Goal: Task Accomplishment & Management: Use online tool/utility

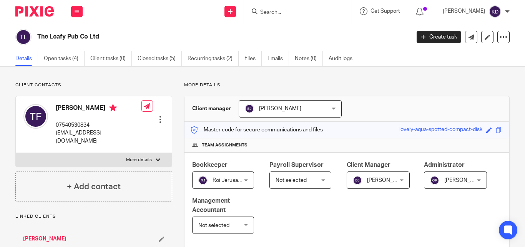
click at [305, 16] on form at bounding box center [301, 12] width 82 height 10
click at [282, 14] on input "Search" at bounding box center [294, 12] width 69 height 7
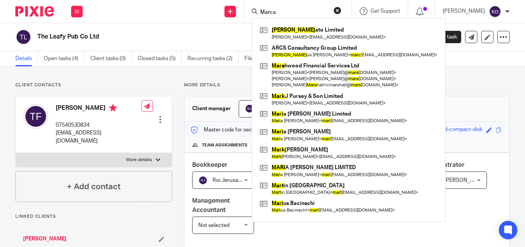
type input "Marca"
click button "submit" at bounding box center [0, 0] width 0 height 0
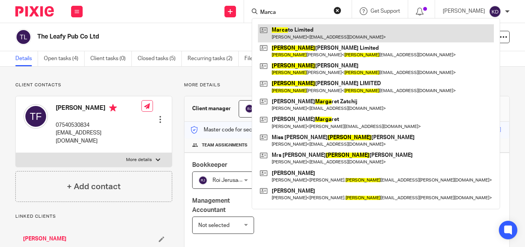
click at [295, 35] on link at bounding box center [376, 33] width 236 height 18
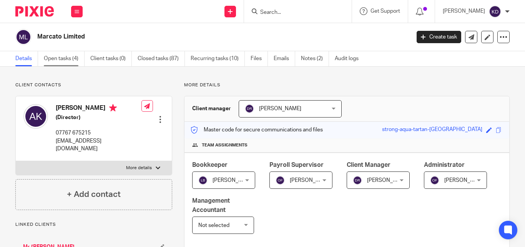
click at [63, 58] on link "Open tasks (4)" at bounding box center [64, 58] width 41 height 15
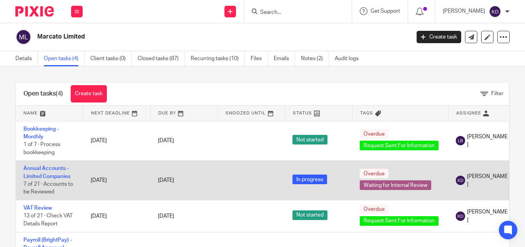
scroll to position [19, 0]
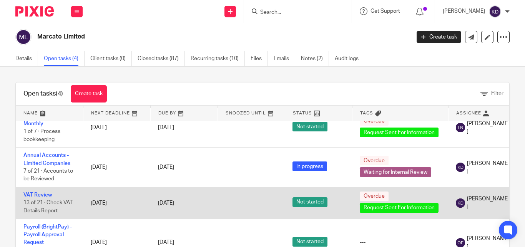
click at [43, 192] on link "VAT Review" at bounding box center [37, 194] width 28 height 5
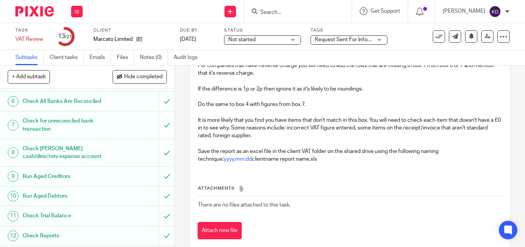
scroll to position [231, 0]
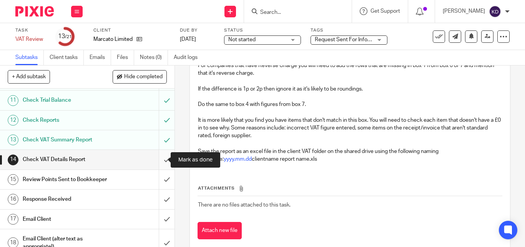
click at [160, 160] on input "submit" at bounding box center [87, 159] width 175 height 19
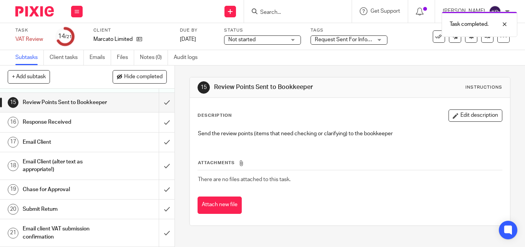
scroll to position [239, 0]
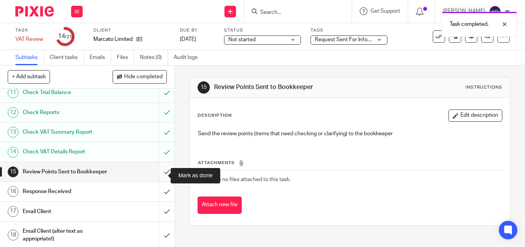
click at [158, 178] on input "submit" at bounding box center [87, 171] width 175 height 19
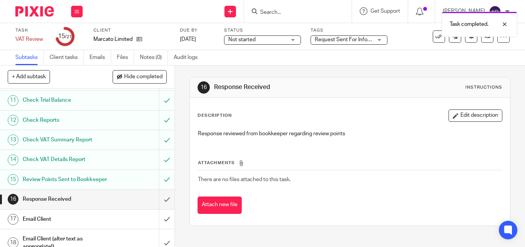
scroll to position [308, 0]
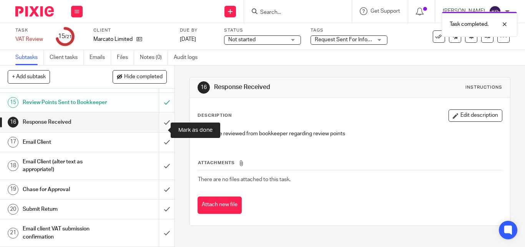
click at [159, 131] on input "submit" at bounding box center [87, 121] width 175 height 19
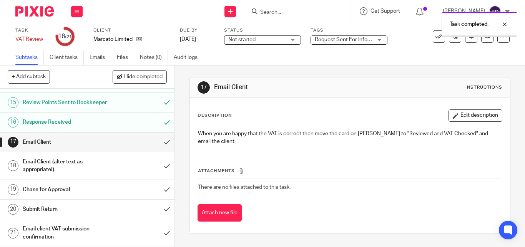
scroll to position [315, 0]
click at [159, 148] on input "submit" at bounding box center [87, 141] width 175 height 19
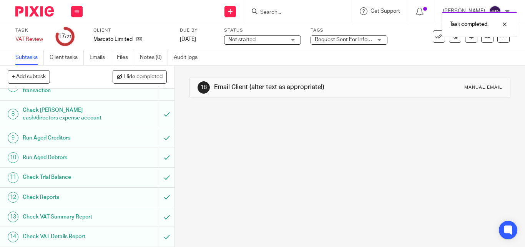
scroll to position [269, 0]
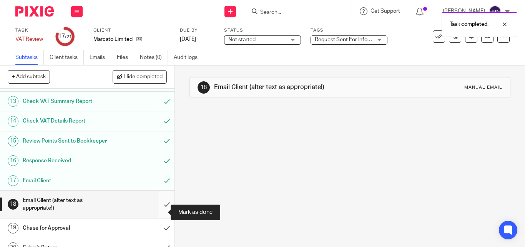
click at [159, 211] on input "submit" at bounding box center [87, 203] width 175 height 27
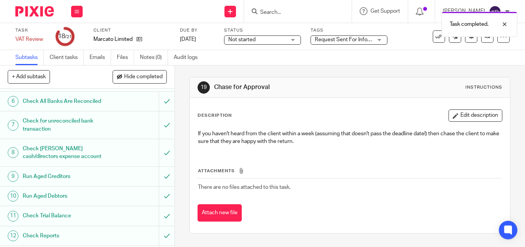
scroll to position [269, 0]
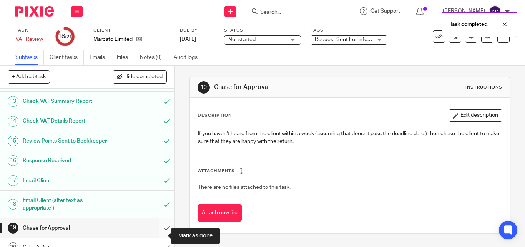
click at [161, 235] on input "submit" at bounding box center [87, 227] width 175 height 19
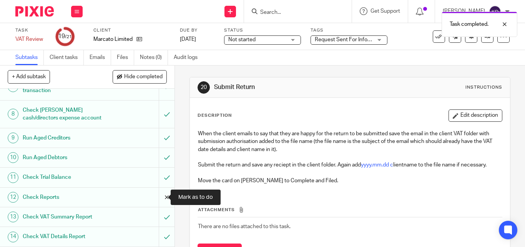
scroll to position [315, 0]
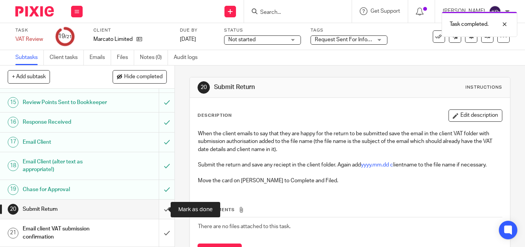
click at [158, 209] on input "submit" at bounding box center [87, 208] width 175 height 19
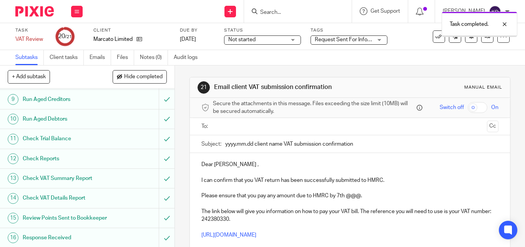
scroll to position [315, 0]
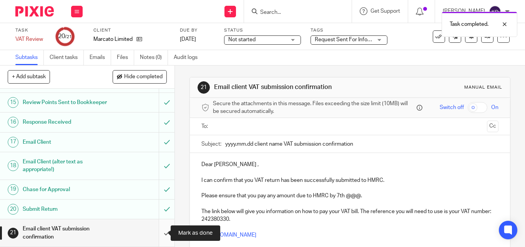
click at [160, 228] on input "submit" at bounding box center [87, 232] width 175 height 27
